Goal: Task Accomplishment & Management: Manage account settings

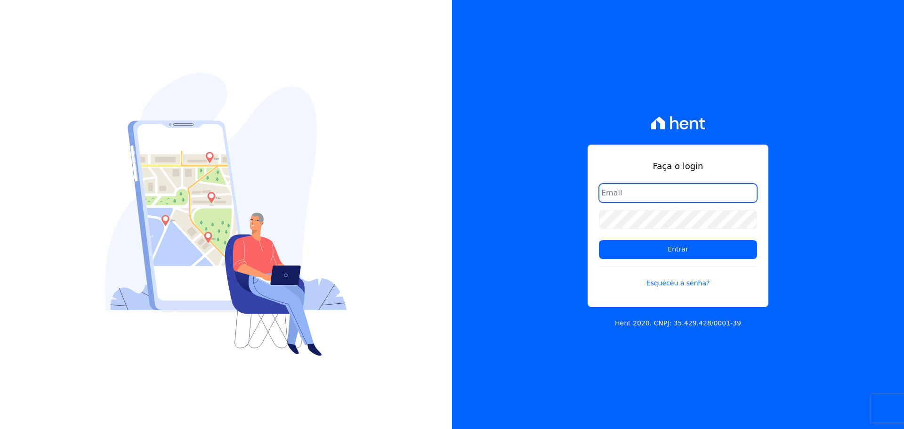
click at [701, 188] on input "email" at bounding box center [678, 193] width 158 height 19
type input "[PERSON_NAME][EMAIL_ADDRESS][PERSON_NAME][DOMAIN_NAME]"
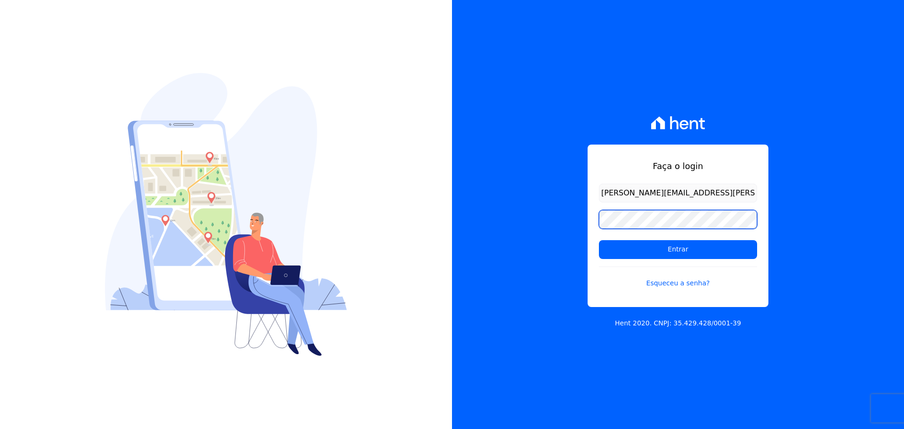
click at [599, 240] on input "Entrar" at bounding box center [678, 249] width 158 height 19
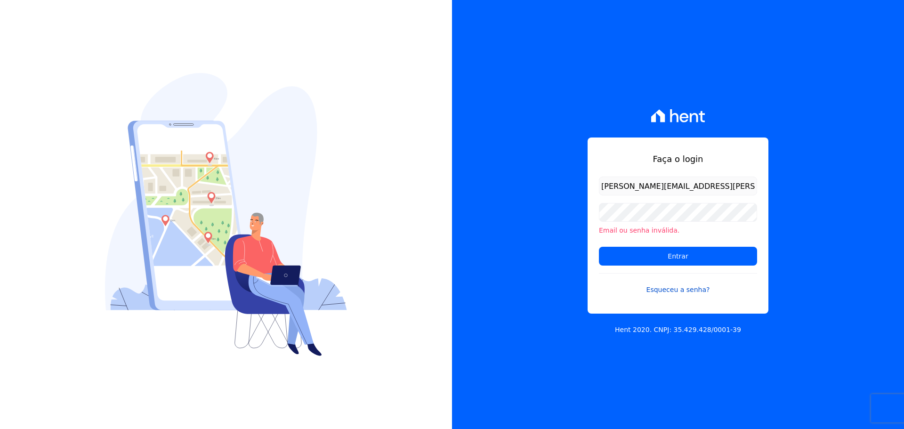
click at [689, 275] on link "Esqueceu a senha?" at bounding box center [678, 284] width 158 height 22
click at [671, 182] on input "[PERSON_NAME][EMAIL_ADDRESS][PERSON_NAME][DOMAIN_NAME]" at bounding box center [678, 185] width 158 height 19
click at [698, 191] on input "roberta.mmattos@hotmail.colm" at bounding box center [678, 185] width 158 height 19
type input "[PERSON_NAME][EMAIL_ADDRESS][DOMAIN_NAME]"
click at [599, 247] on input "Entrar" at bounding box center [678, 256] width 158 height 19
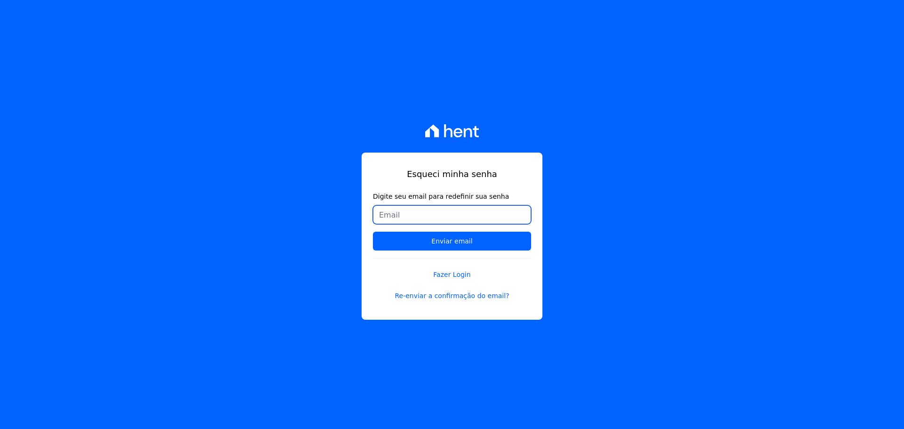
click at [488, 218] on input "Digite seu email para redefinir sua senha" at bounding box center [452, 214] width 158 height 19
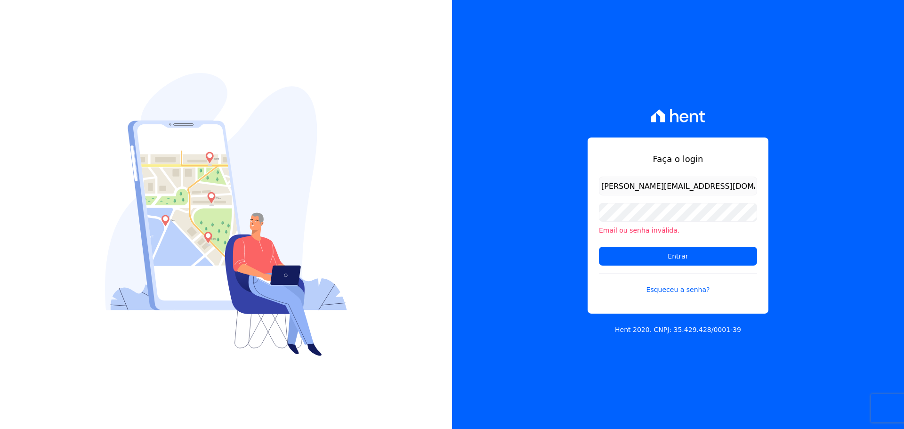
click at [685, 202] on form "roberta.mmattos@hotmail.com Email ou senha inválida. Entrar Esqueceu a senha?" at bounding box center [678, 240] width 158 height 129
click at [599, 247] on input "Entrar" at bounding box center [678, 256] width 158 height 19
click at [686, 292] on link "Esqueceu a senha?" at bounding box center [678, 284] width 158 height 22
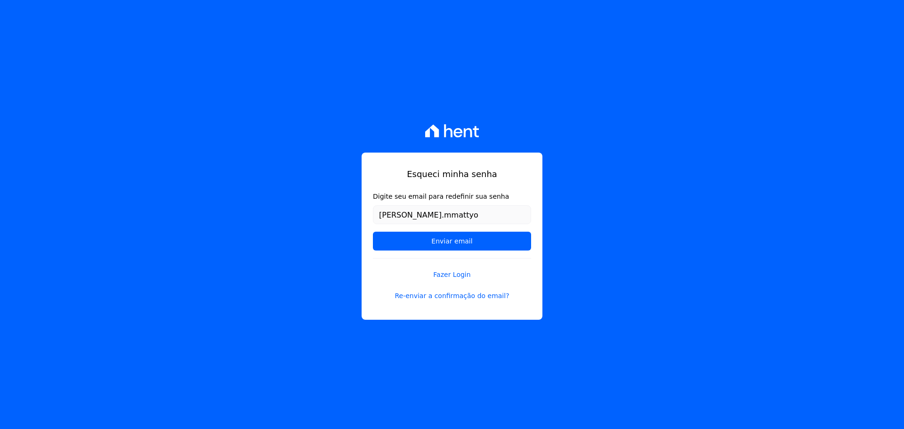
type input "[PERSON_NAME][EMAIL_ADDRESS][DOMAIN_NAME]"
click at [473, 240] on input "Enviar email" at bounding box center [452, 241] width 158 height 19
click at [470, 241] on input "Enviar email" at bounding box center [452, 241] width 158 height 19
click at [439, 240] on input "Enviar email" at bounding box center [452, 241] width 158 height 19
click at [465, 296] on link "Re-enviar a confirmação do email?" at bounding box center [452, 296] width 158 height 10
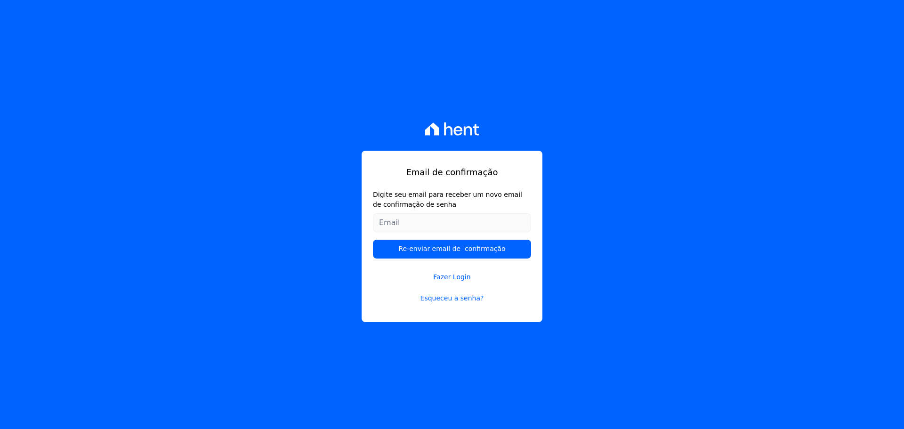
click at [474, 222] on input "Digite seu email para receber um novo email de confirmação de senha" at bounding box center [452, 222] width 158 height 19
click at [448, 221] on input "[PERSON_NAME][EMAIL_ADDRESS][PERSON_NAME][DOMAIN_NAME]" at bounding box center [452, 222] width 158 height 19
type input "[PERSON_NAME][EMAIL_ADDRESS][DOMAIN_NAME]"
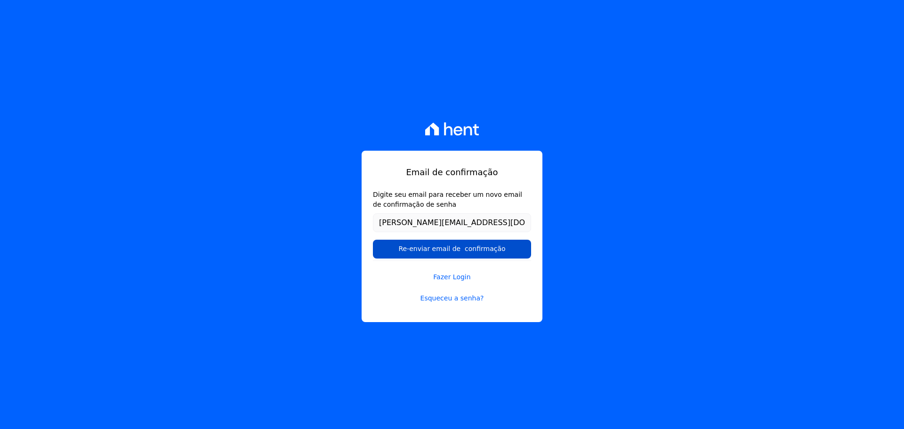
click at [447, 253] on input "Re-enviar email de confirmação" at bounding box center [452, 249] width 158 height 19
click at [415, 248] on input "Re-enviar email de confirmação" at bounding box center [452, 249] width 158 height 19
drag, startPoint x: 473, startPoint y: 249, endPoint x: 472, endPoint y: 256, distance: 6.7
click at [473, 250] on input "Re-enviar email de confirmação" at bounding box center [452, 249] width 158 height 19
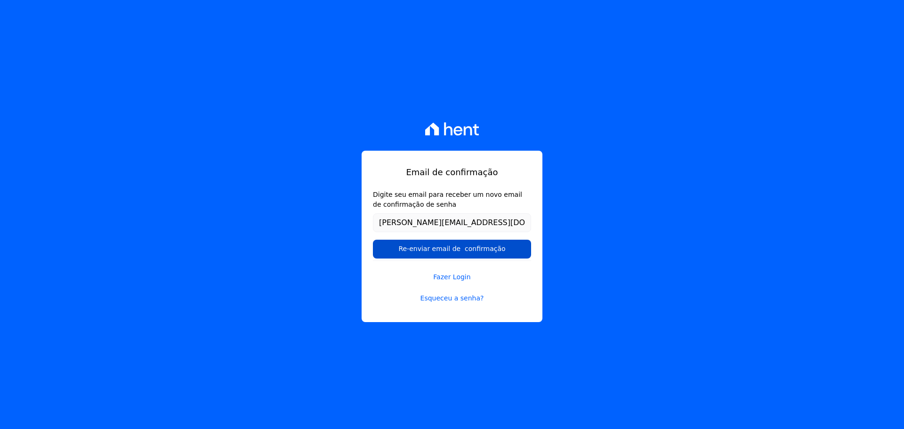
click at [464, 247] on input "Re-enviar email de confirmação" at bounding box center [452, 249] width 158 height 19
click at [474, 250] on input "Re-enviar email de confirmação" at bounding box center [452, 249] width 158 height 19
click at [463, 278] on link "Fazer Login" at bounding box center [452, 271] width 158 height 22
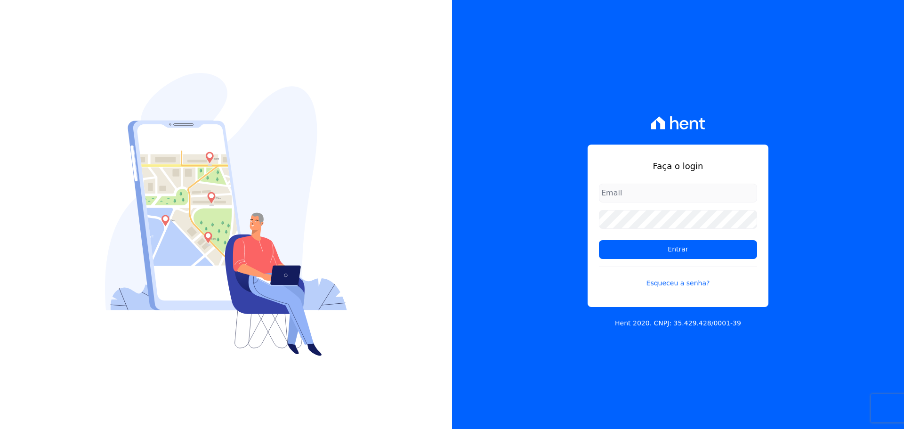
click at [665, 186] on input "email" at bounding box center [678, 193] width 158 height 19
type input "[PERSON_NAME]"
